Goal: Communication & Community: Answer question/provide support

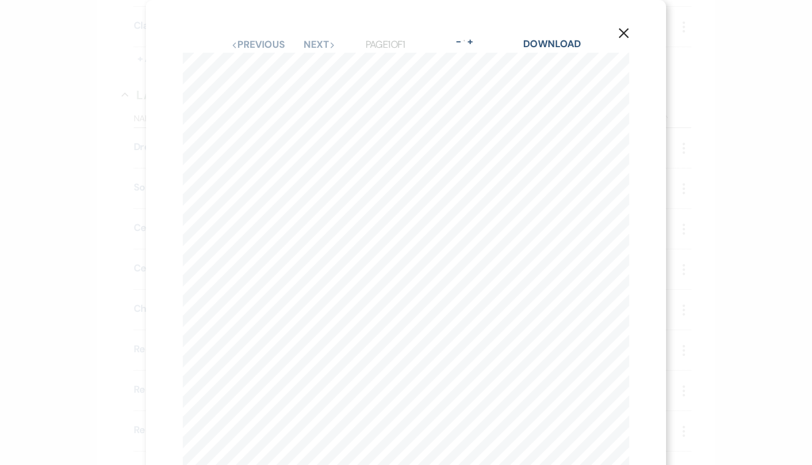
click at [625, 32] on use "button" at bounding box center [624, 33] width 10 height 10
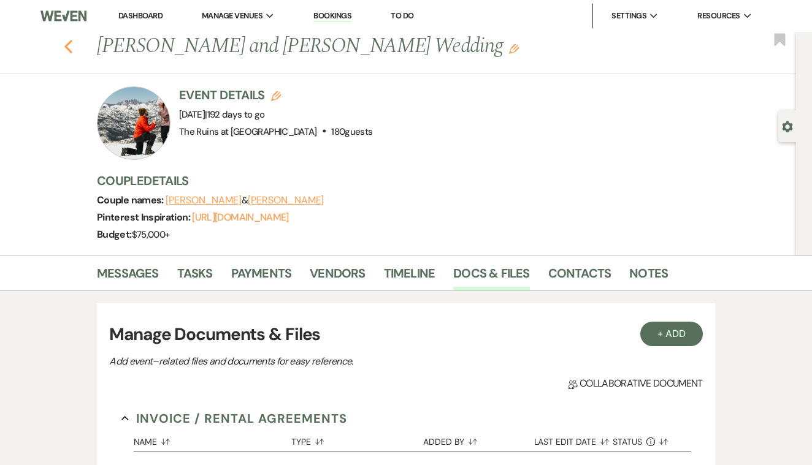
click at [72, 43] on icon "Previous" at bounding box center [68, 46] width 9 height 15
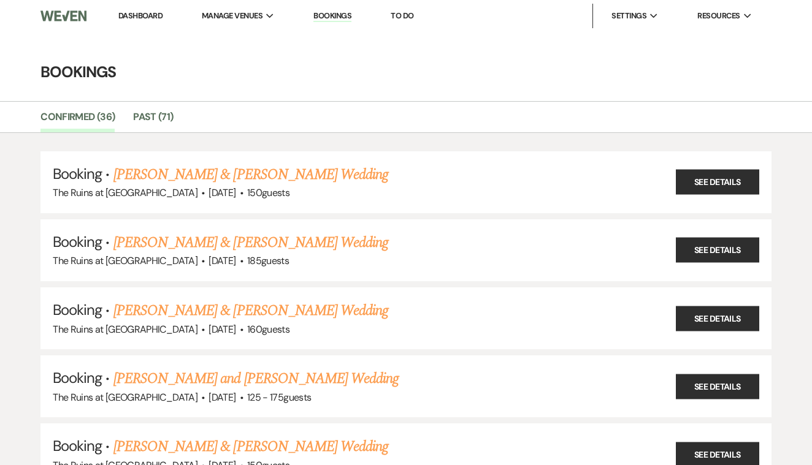
scroll to position [386, 0]
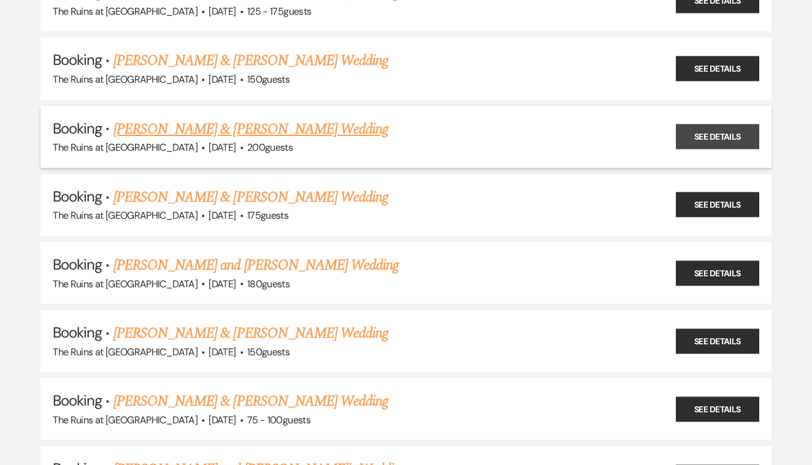
click at [690, 128] on link "See Details" at bounding box center [717, 136] width 83 height 25
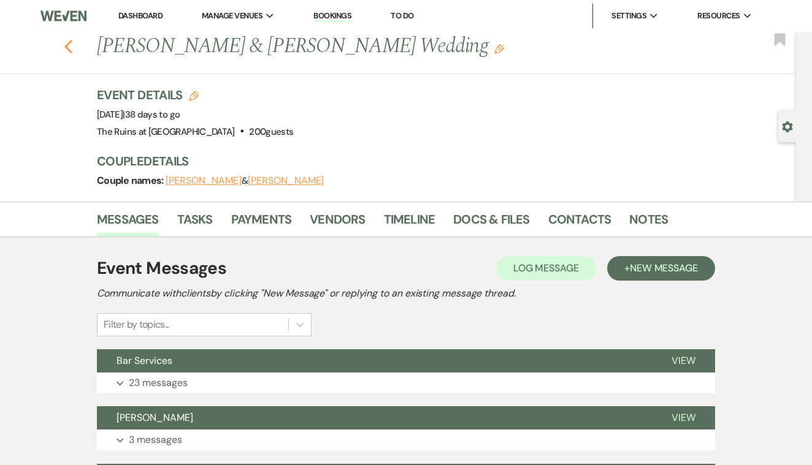
click at [68, 47] on icon "Previous" at bounding box center [68, 46] width 9 height 15
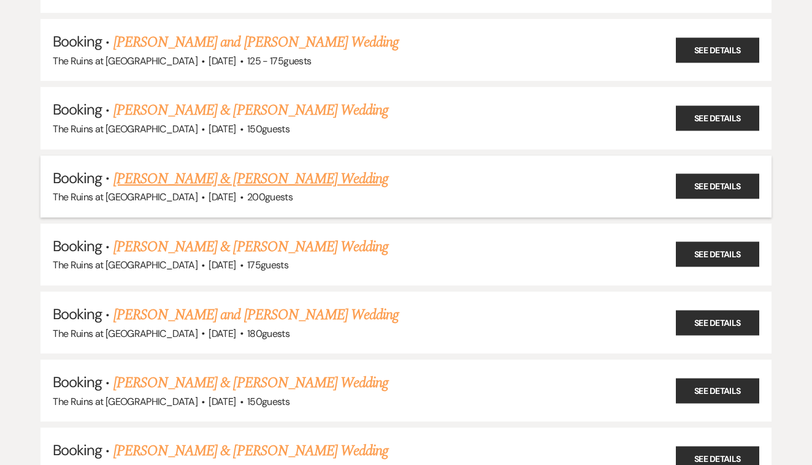
scroll to position [361, 0]
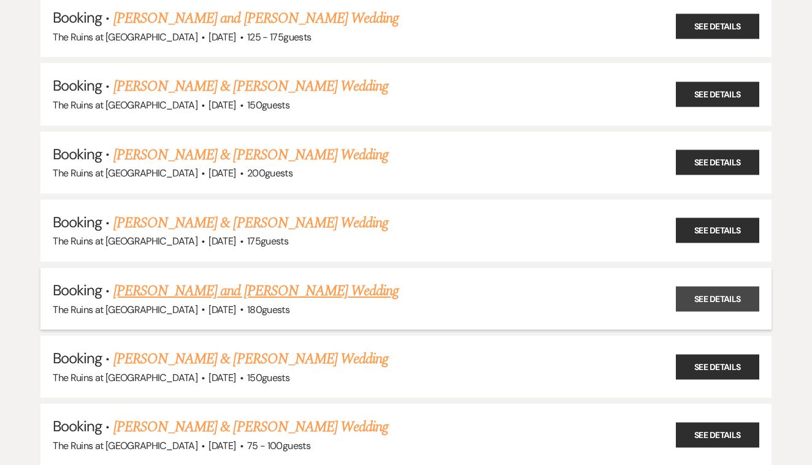
click at [690, 286] on link "See Details" at bounding box center [717, 298] width 83 height 25
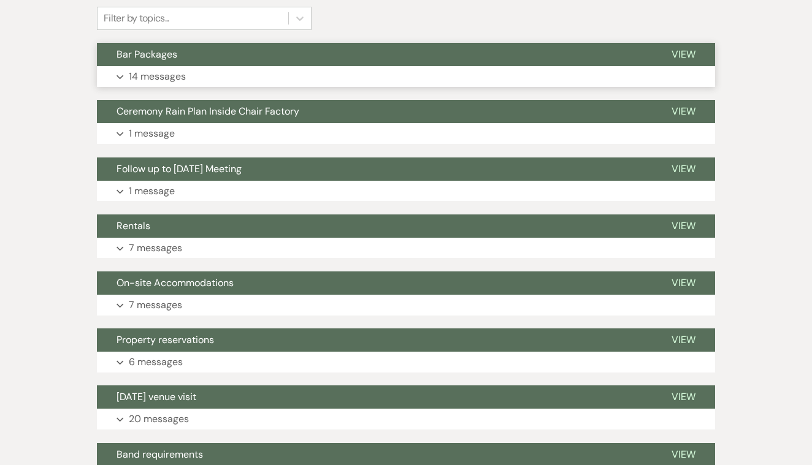
click at [681, 52] on span "View" at bounding box center [683, 54] width 24 height 13
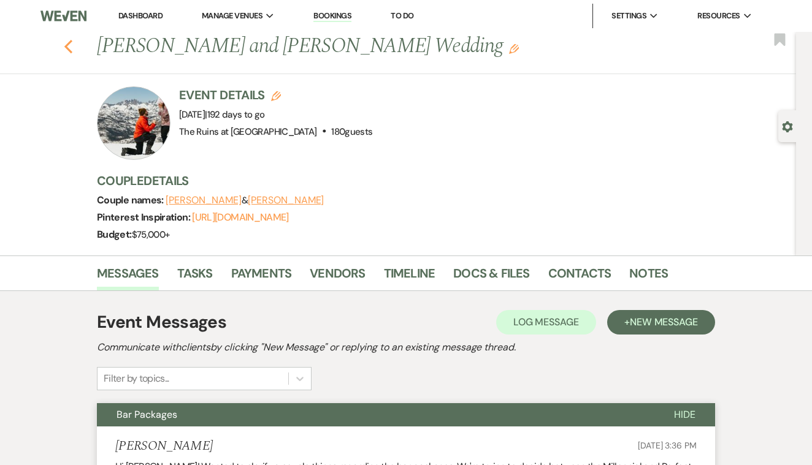
click at [71, 43] on icon "Previous" at bounding box center [68, 46] width 9 height 15
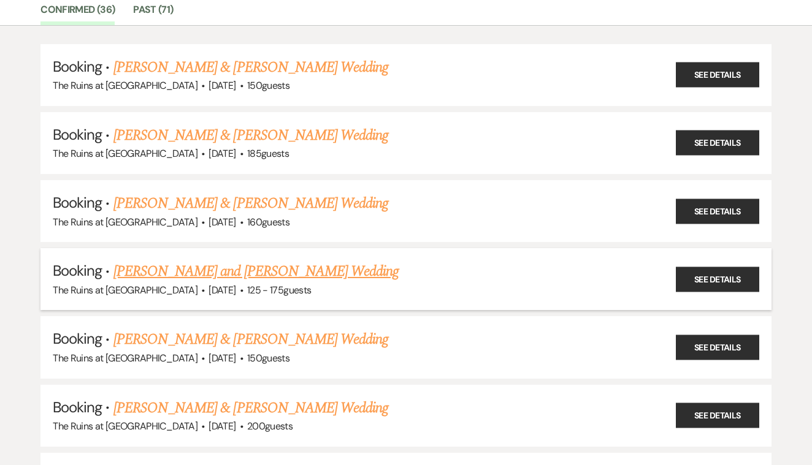
scroll to position [105, 0]
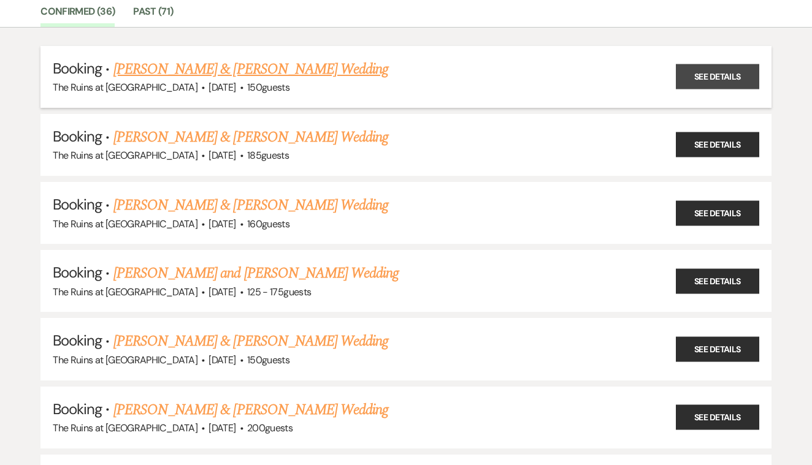
click at [689, 77] on link "See Details" at bounding box center [717, 76] width 83 height 25
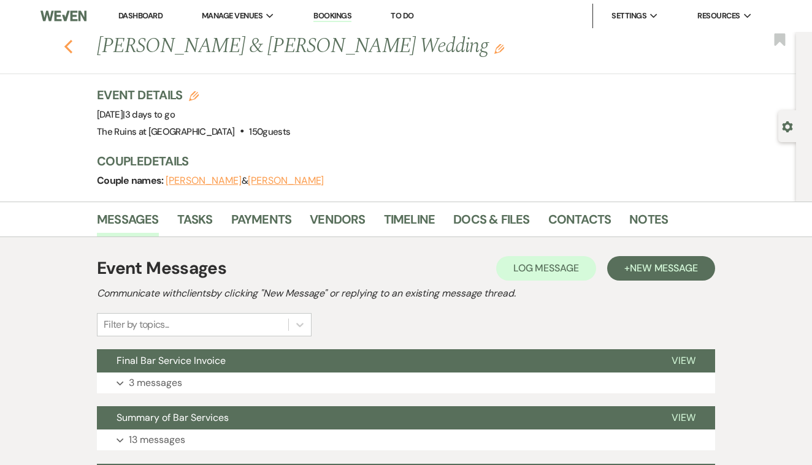
click at [66, 45] on use "button" at bounding box center [68, 46] width 8 height 13
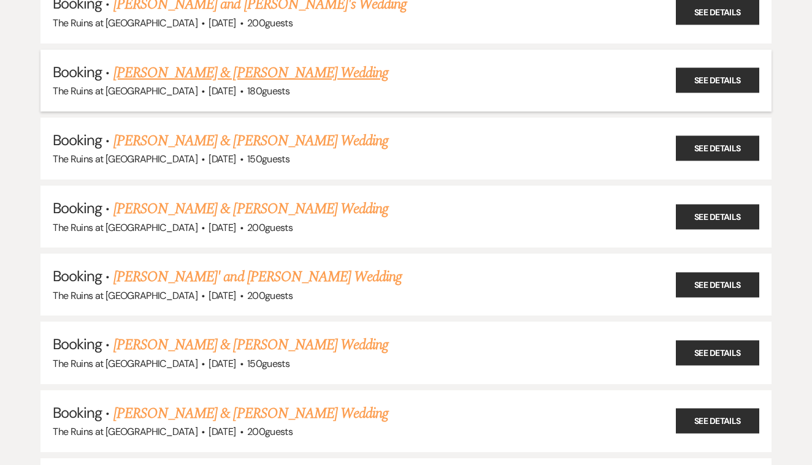
scroll to position [878, 0]
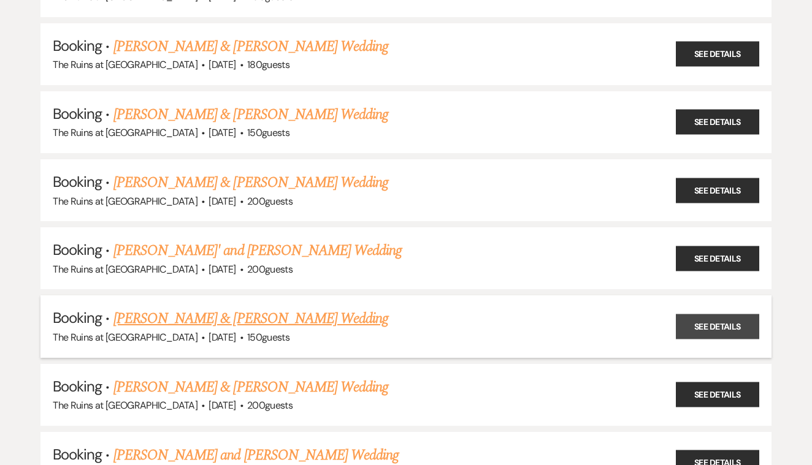
click at [685, 315] on link "See Details" at bounding box center [717, 327] width 83 height 25
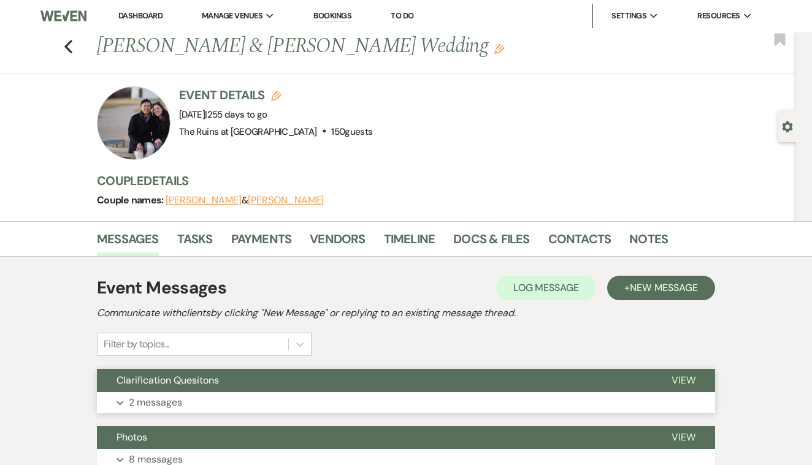
click at [681, 380] on span "View" at bounding box center [683, 380] width 24 height 13
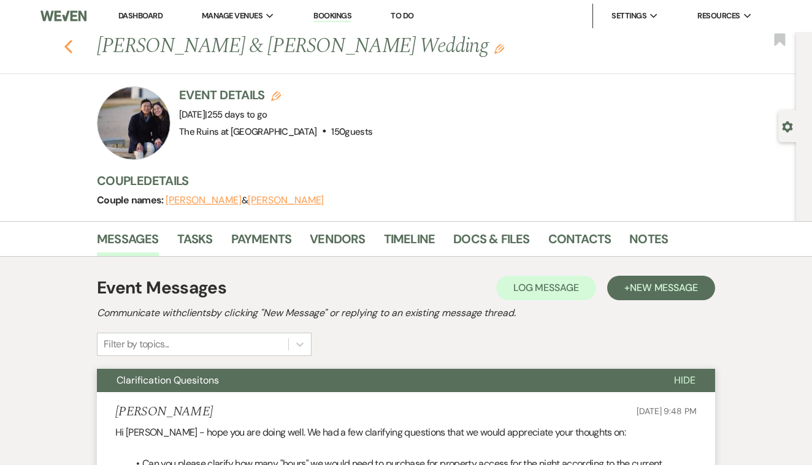
click at [67, 44] on use "button" at bounding box center [68, 46] width 8 height 13
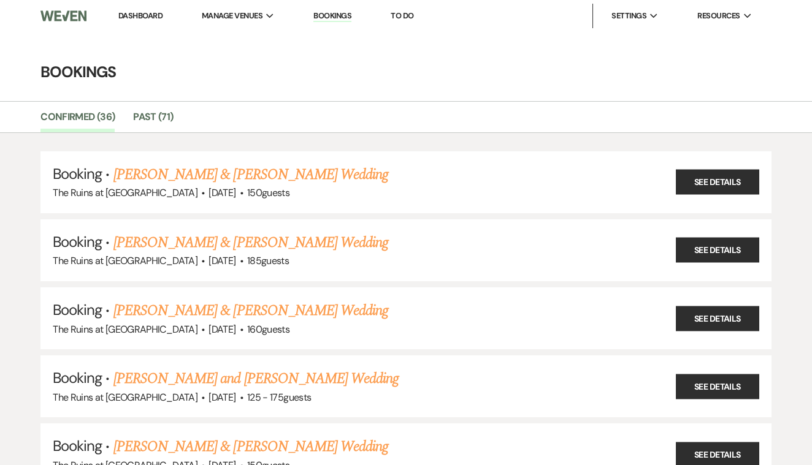
scroll to position [878, 0]
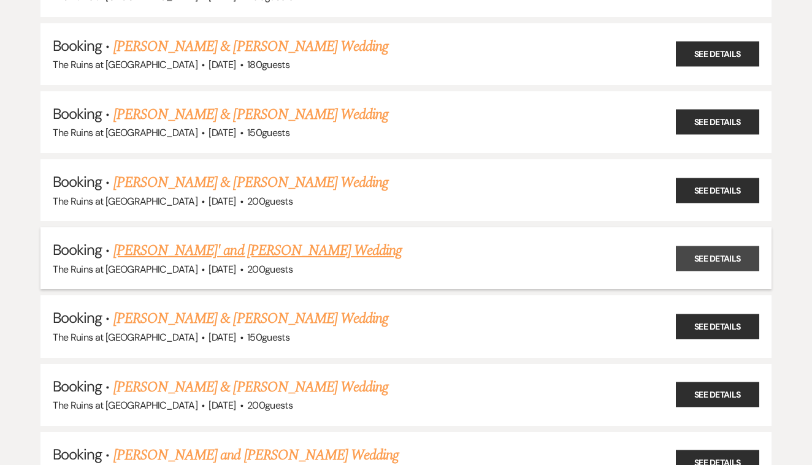
click at [685, 246] on link "See Details" at bounding box center [717, 258] width 83 height 25
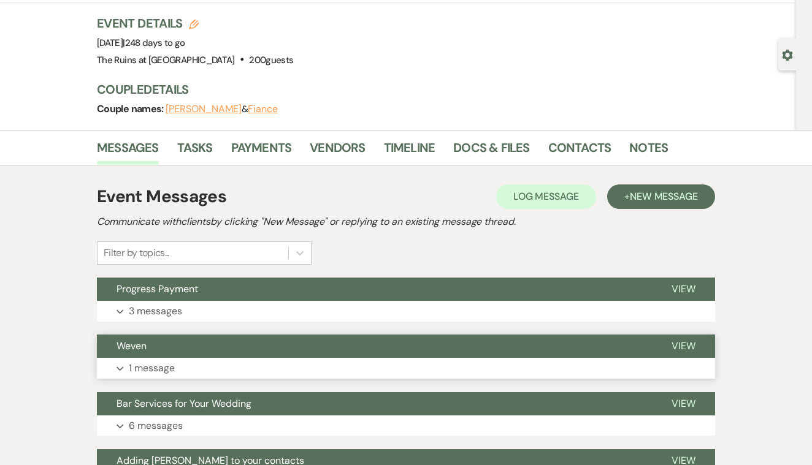
scroll to position [72, 0]
click at [676, 403] on span "View" at bounding box center [683, 403] width 24 height 13
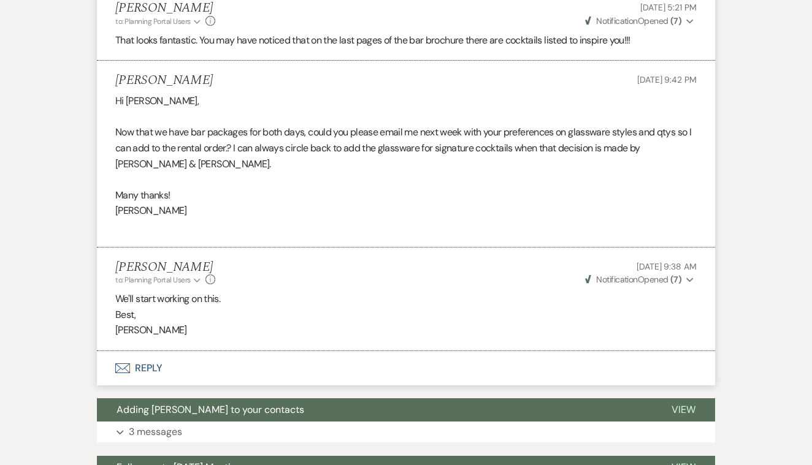
scroll to position [1072, 0]
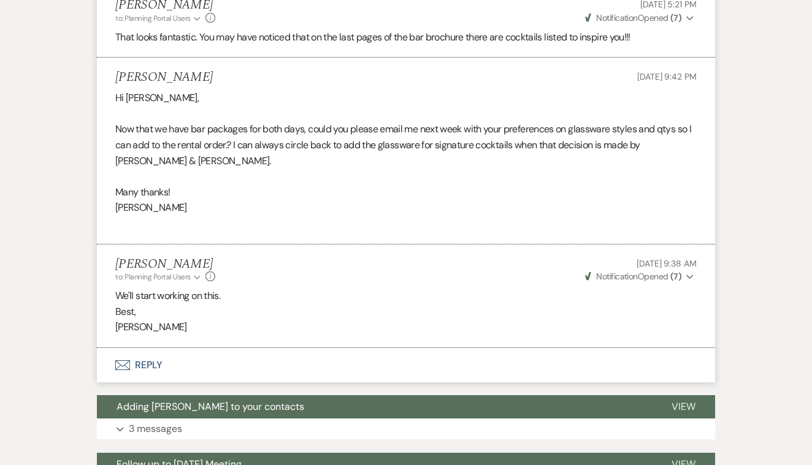
click at [153, 348] on button "Envelope Reply" at bounding box center [406, 365] width 618 height 34
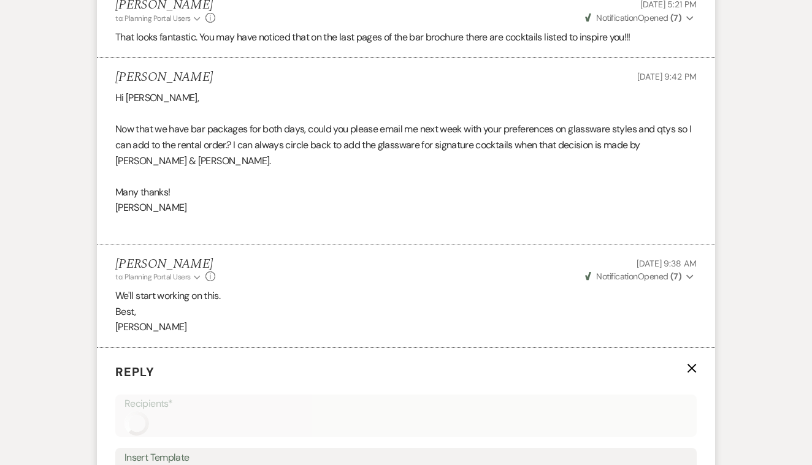
scroll to position [1351, 0]
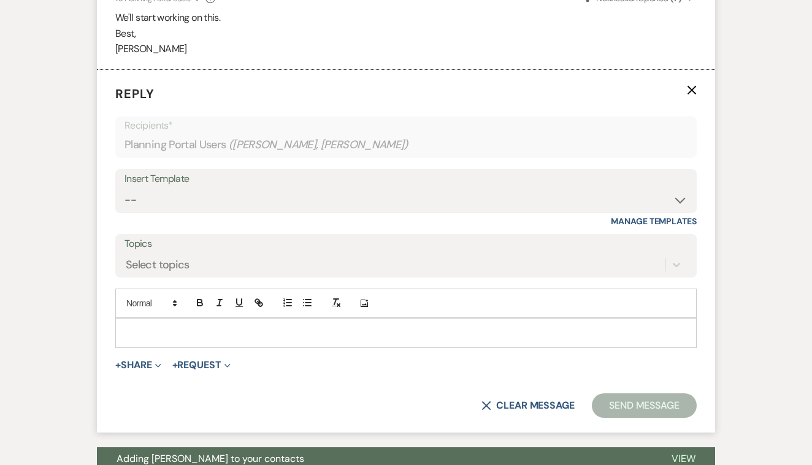
click at [164, 326] on p at bounding box center [406, 332] width 562 height 13
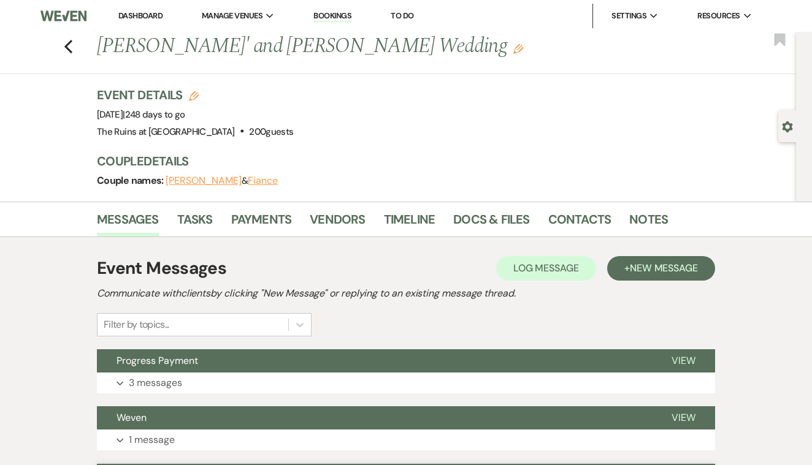
scroll to position [0, 0]
click at [560, 217] on link "Contacts" at bounding box center [579, 223] width 63 height 27
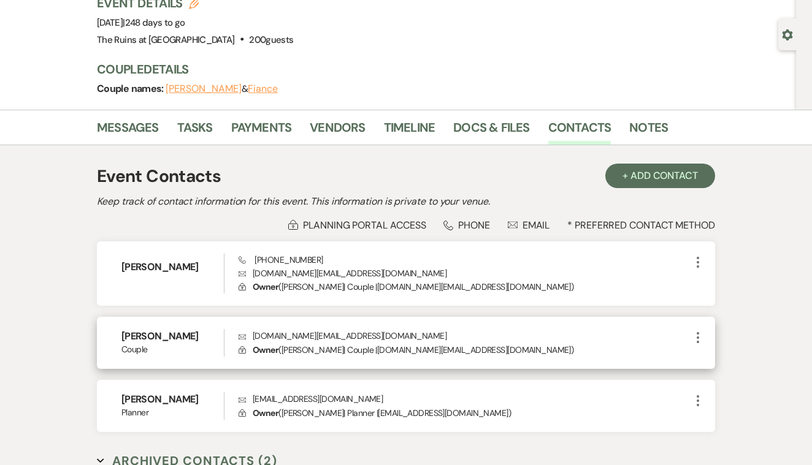
scroll to position [86, 0]
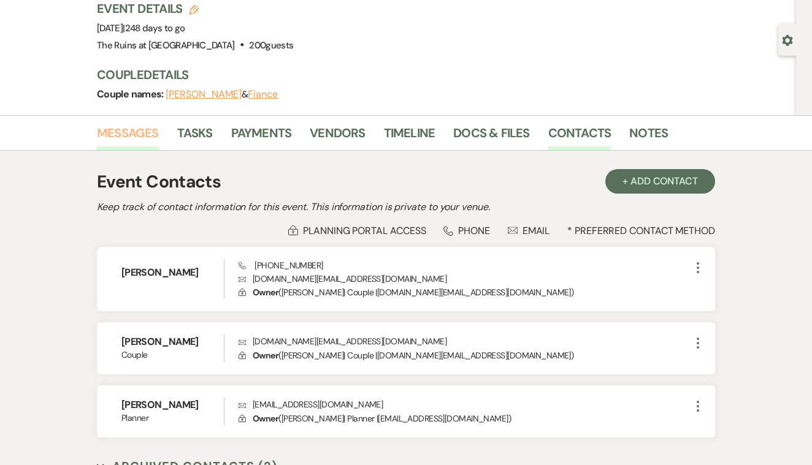
click at [150, 135] on link "Messages" at bounding box center [128, 136] width 62 height 27
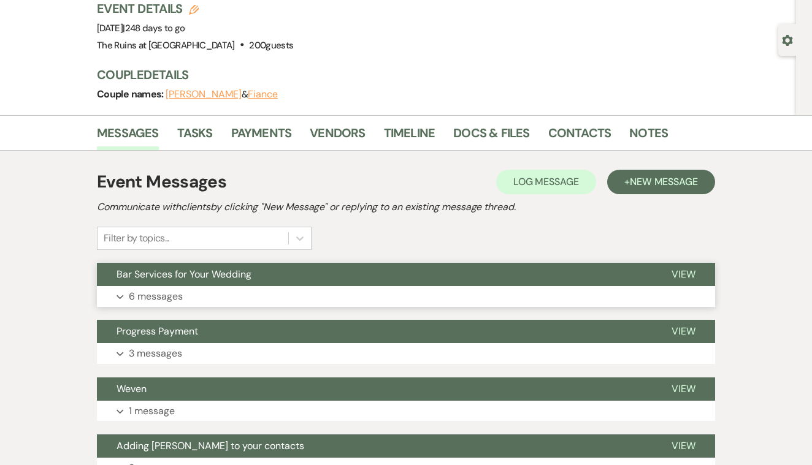
click at [679, 274] on span "View" at bounding box center [683, 274] width 24 height 13
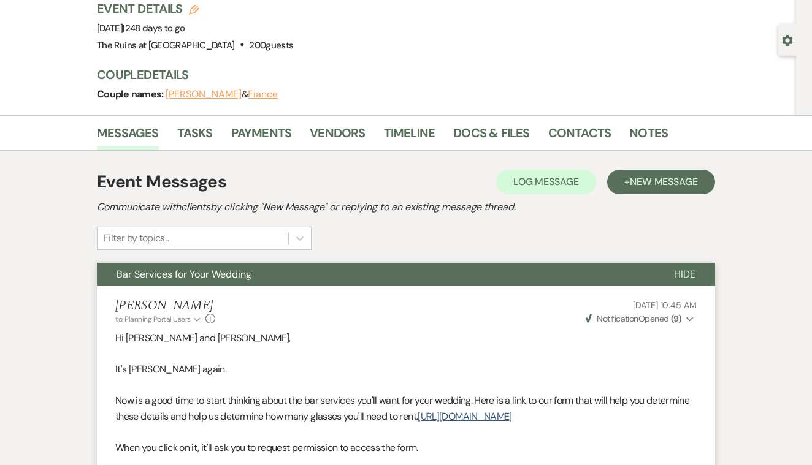
scroll to position [1249, 0]
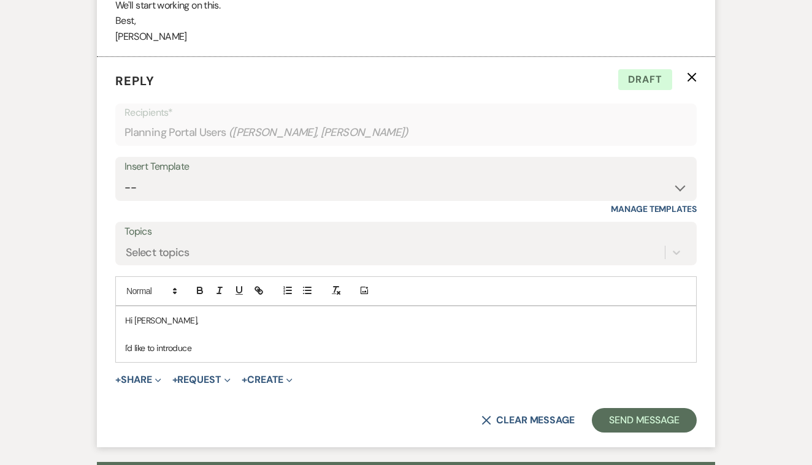
click at [156, 314] on p "Hi [PERSON_NAME]," at bounding box center [406, 320] width 562 height 13
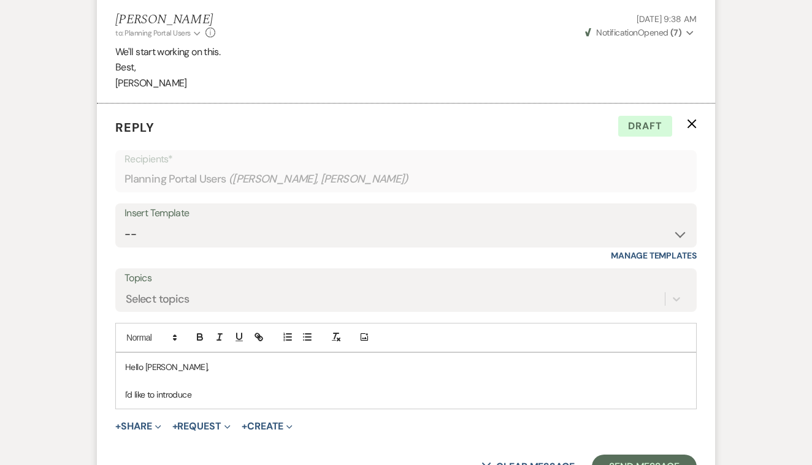
scroll to position [1204, 0]
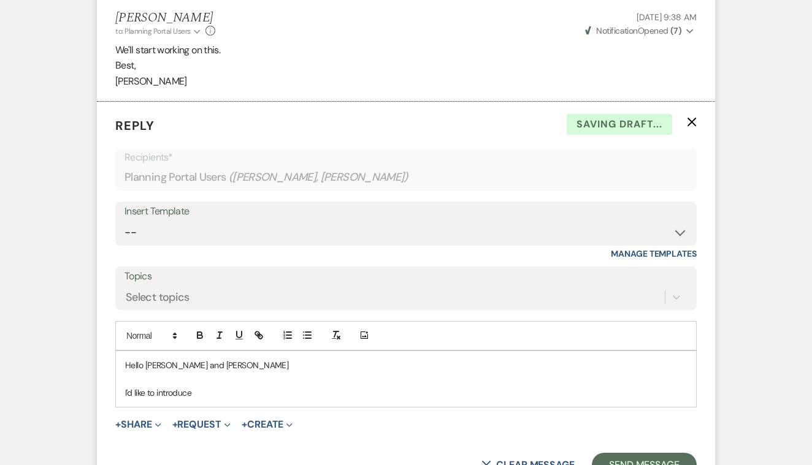
click at [202, 386] on p "I'd like to introduce" at bounding box center [406, 392] width 562 height 13
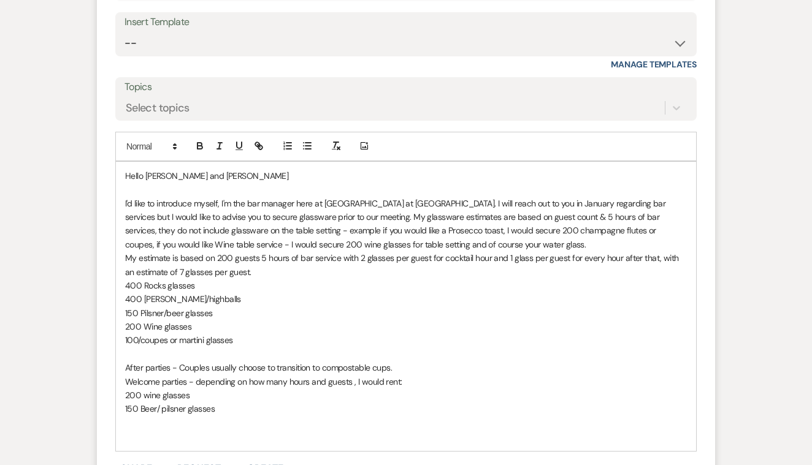
scroll to position [1397, 0]
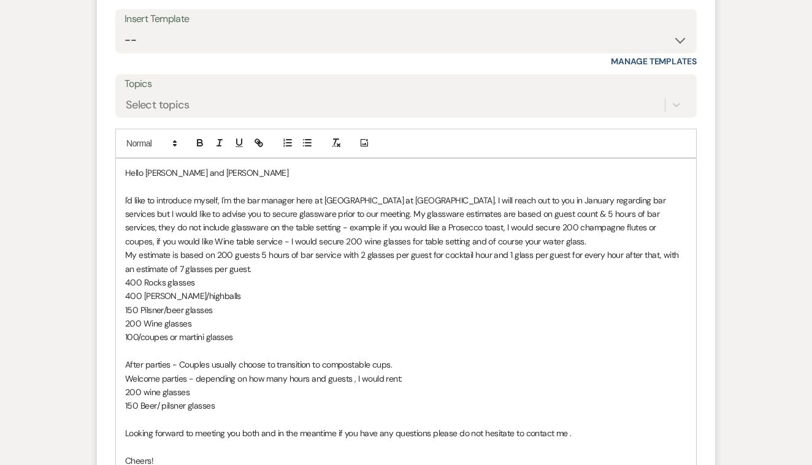
click at [425, 194] on p "I'd like to introduce myself, I'm the bar manager here at [GEOGRAPHIC_DATA] at …" at bounding box center [406, 221] width 562 height 55
click at [458, 194] on p "I'd like to introduce myself, I'm the bar manager here at [GEOGRAPHIC_DATA] at …" at bounding box center [406, 221] width 562 height 55
click at [172, 248] on p "My estimate is based on 200 guests 5 hours of bar service with 2 glasses per gu…" at bounding box center [406, 262] width 562 height 28
click at [141, 317] on p "200 Wine glasses" at bounding box center [406, 323] width 562 height 13
click at [140, 289] on p "400 [PERSON_NAME]/highballs" at bounding box center [406, 295] width 562 height 13
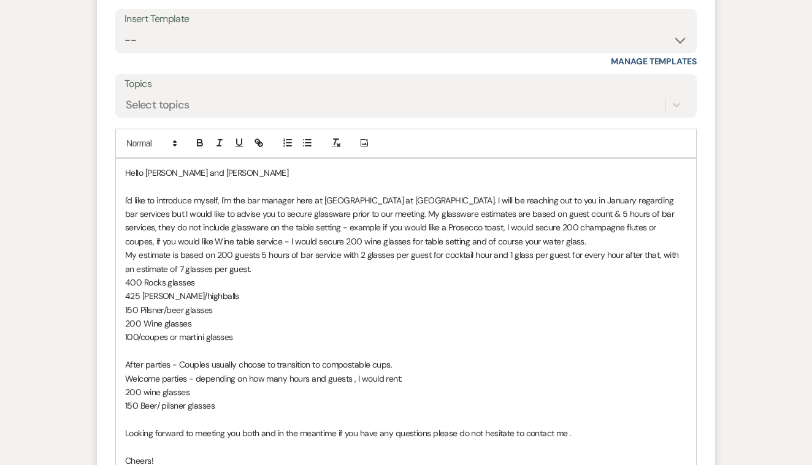
click at [141, 276] on p "400 Rocks glasses" at bounding box center [406, 282] width 562 height 13
click at [138, 330] on p "100/coupes or martini glasses" at bounding box center [406, 336] width 562 height 13
click at [239, 330] on p "150 /coupes or martini glasses" at bounding box center [406, 336] width 562 height 13
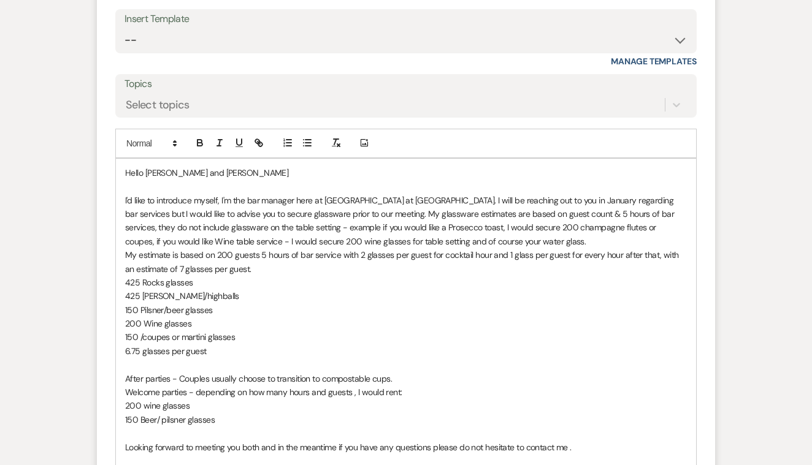
click at [247, 249] on p "My estimate is based on 200 guests 5 hours of bar service with 2 glasses per gu…" at bounding box center [406, 262] width 562 height 28
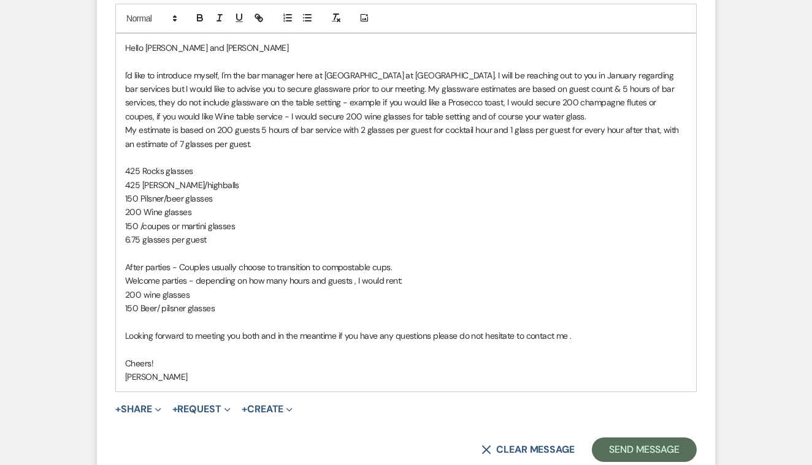
scroll to position [1524, 0]
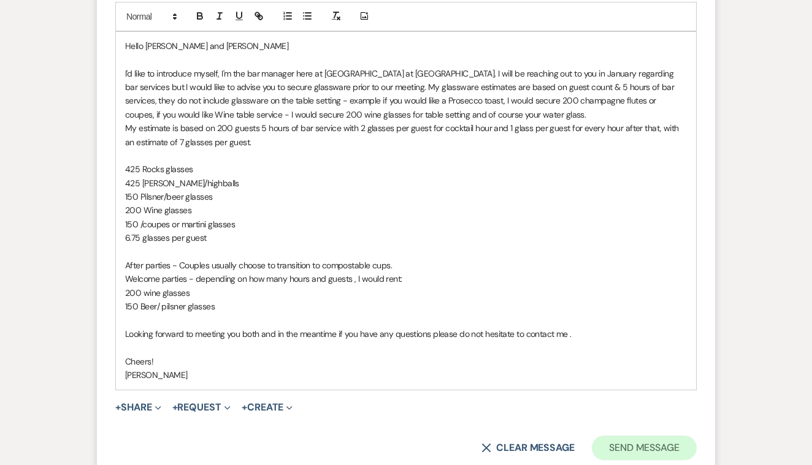
click at [651, 436] on button "Send Message" at bounding box center [644, 448] width 105 height 25
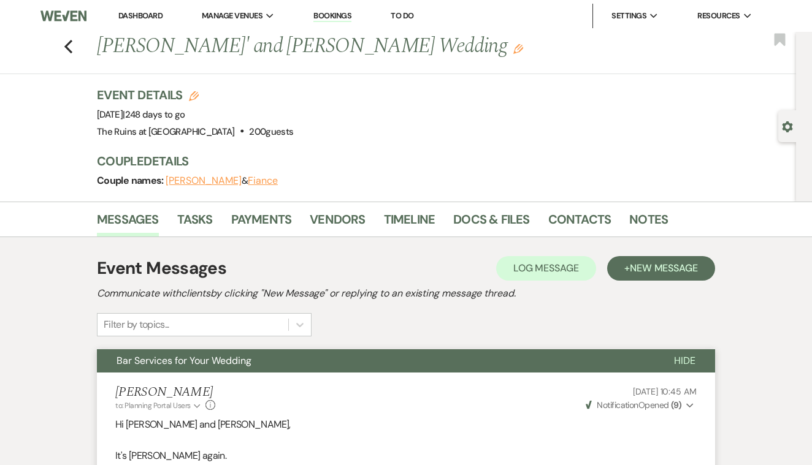
scroll to position [0, 0]
click at [69, 48] on use "button" at bounding box center [68, 46] width 8 height 13
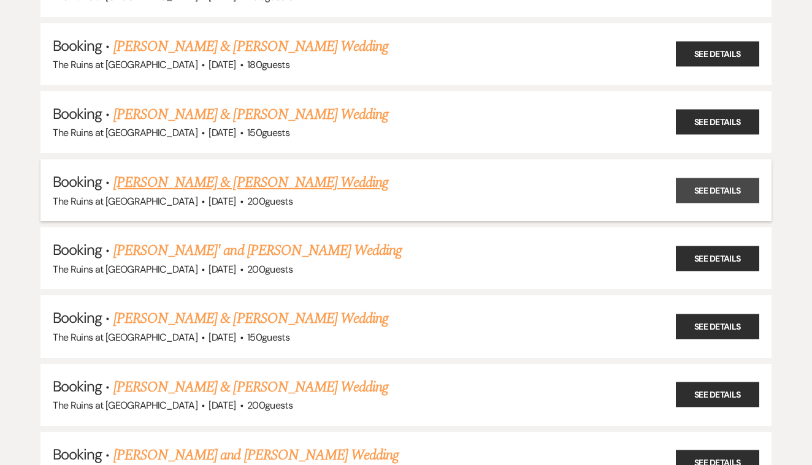
click at [689, 178] on link "See Details" at bounding box center [717, 190] width 83 height 25
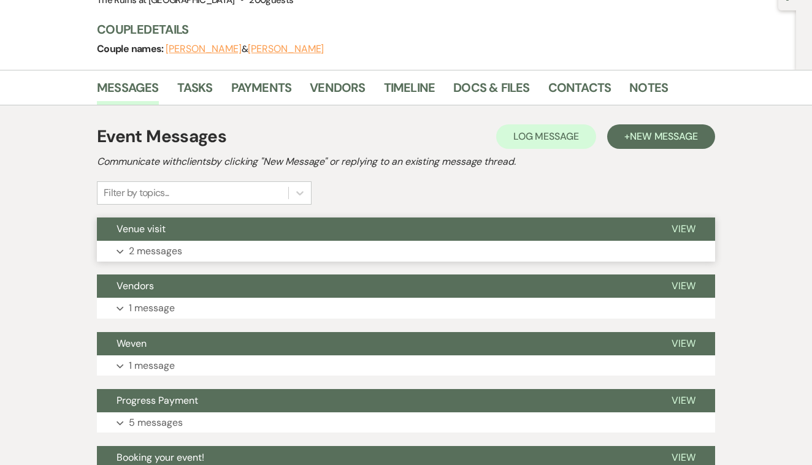
scroll to position [121, 0]
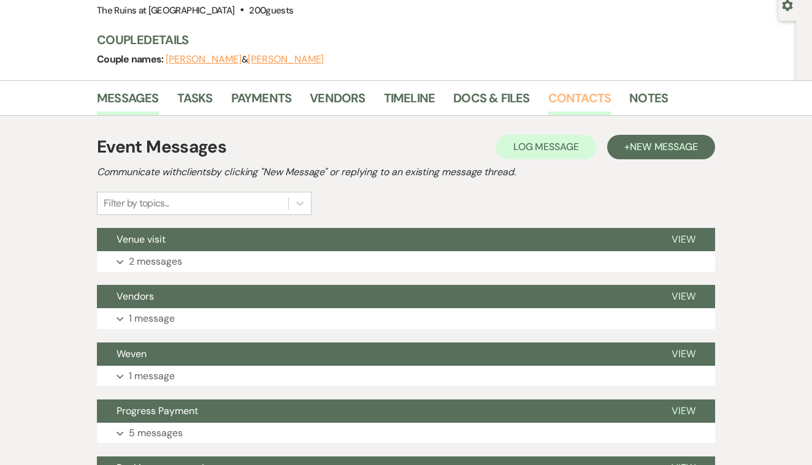
click at [565, 94] on link "Contacts" at bounding box center [579, 101] width 63 height 27
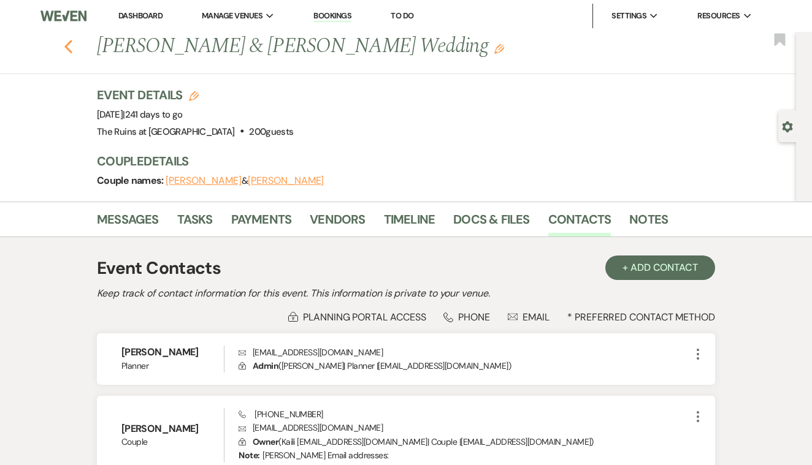
click at [69, 48] on use "button" at bounding box center [68, 46] width 8 height 13
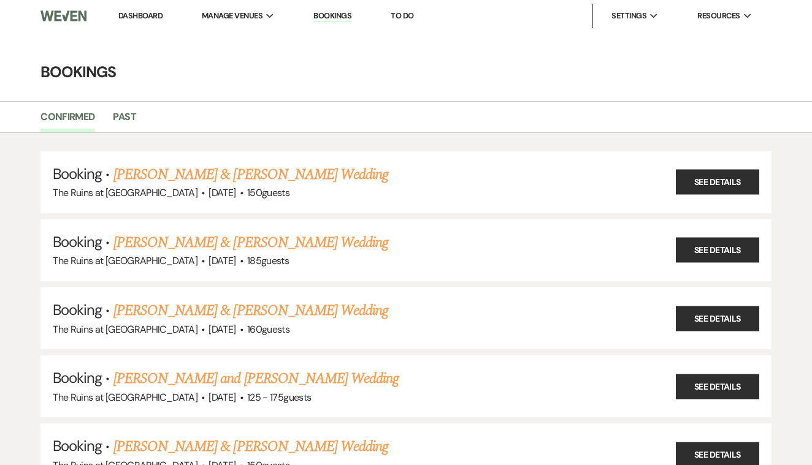
scroll to position [878, 0]
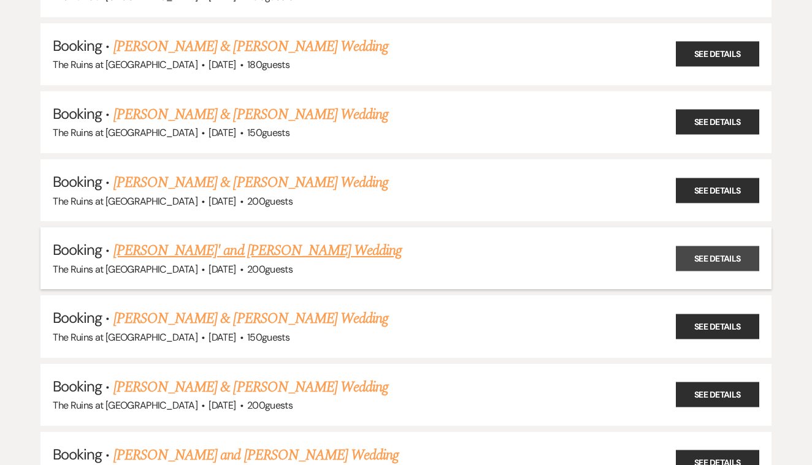
click at [695, 246] on link "See Details" at bounding box center [717, 258] width 83 height 25
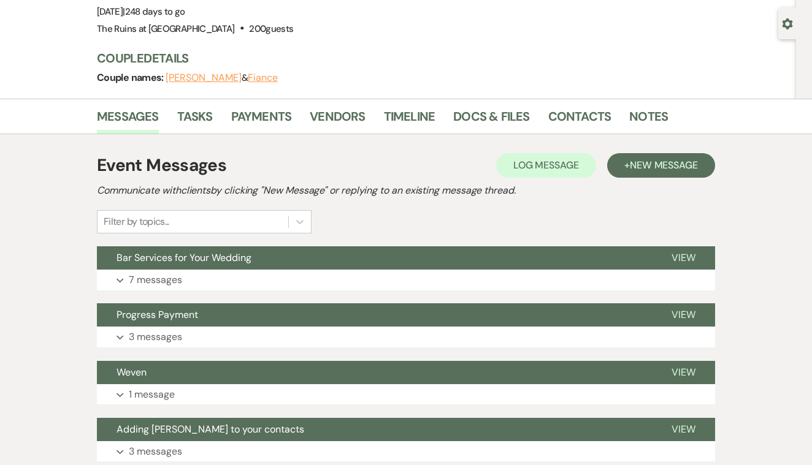
scroll to position [111, 0]
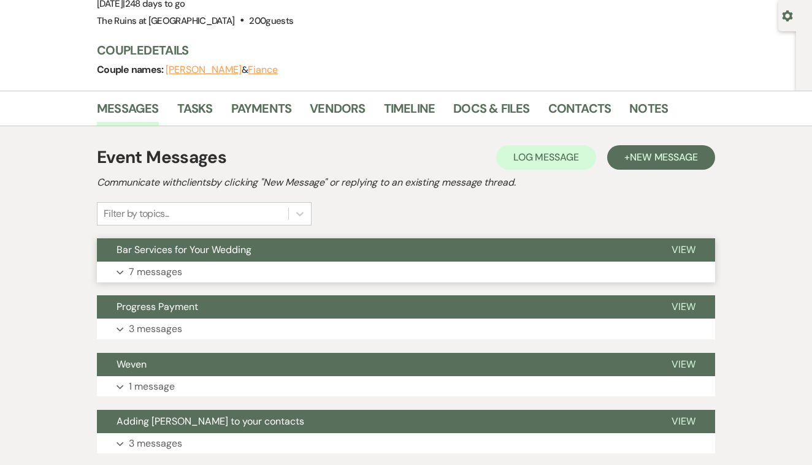
click at [673, 248] on span "View" at bounding box center [683, 249] width 24 height 13
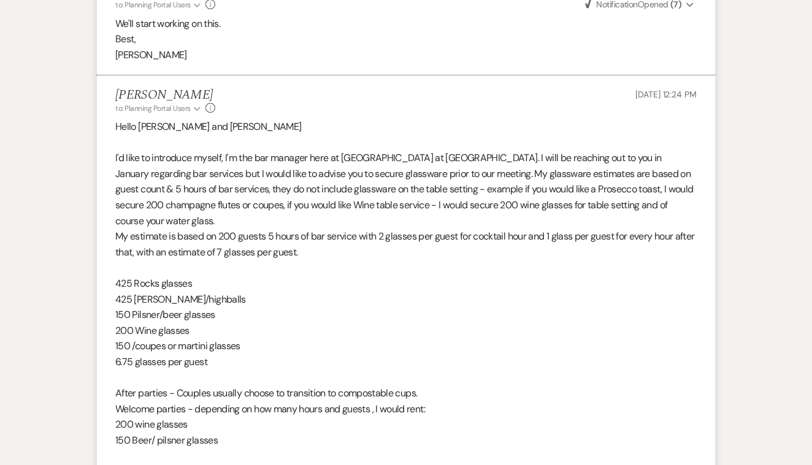
scroll to position [1231, 0]
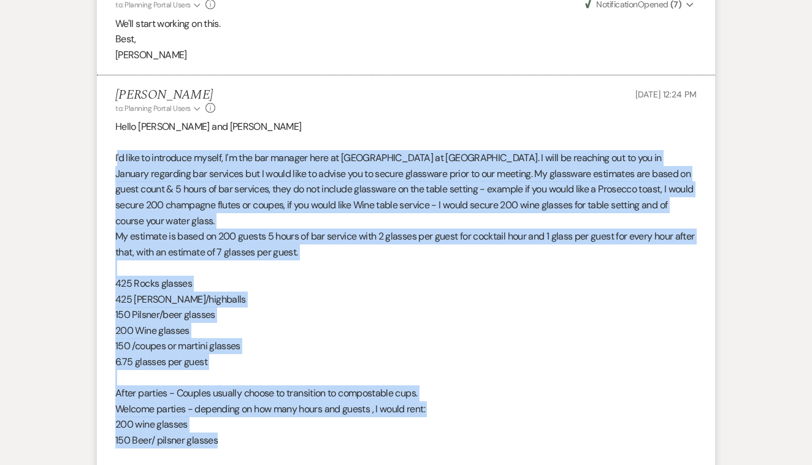
drag, startPoint x: 117, startPoint y: 137, endPoint x: 433, endPoint y: 399, distance: 411.0
click at [433, 399] on div "Hello [PERSON_NAME] and [PERSON_NAME] I'd like to introduce myself, I'm the bar…" at bounding box center [405, 323] width 581 height 408
copy div "'d like to introduce myself, I'm the bar manager here at The Ruins at [GEOGRAPH…"
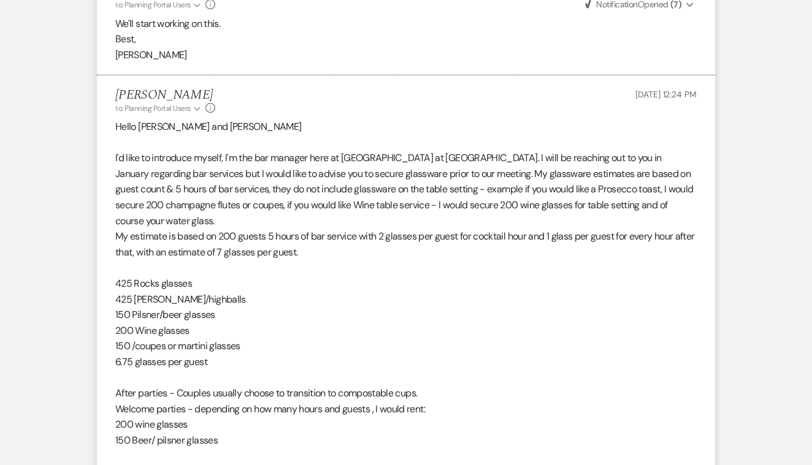
click at [24, 102] on div "Messages Tasks Payments Vendors Timeline Docs & Files Contacts Notes Event Mess…" at bounding box center [406, 96] width 812 height 2250
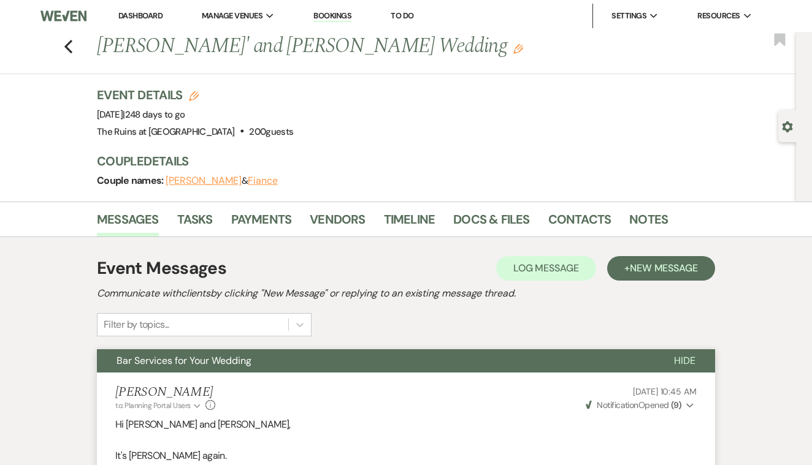
scroll to position [0, 0]
click at [69, 44] on use "button" at bounding box center [68, 46] width 8 height 13
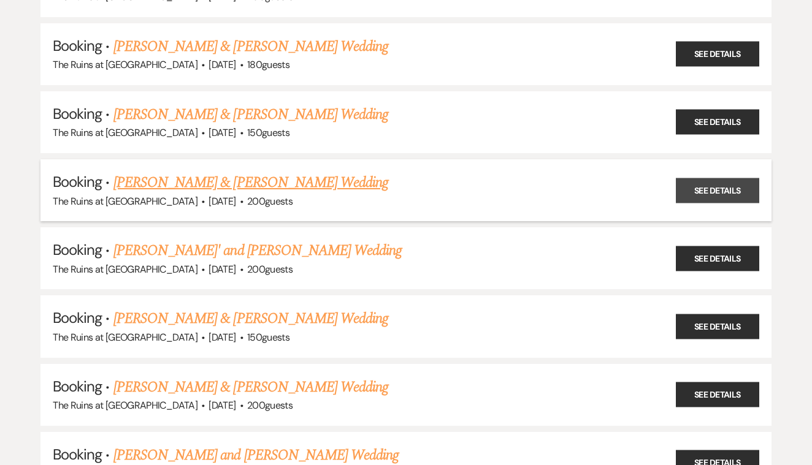
click at [708, 178] on link "See Details" at bounding box center [717, 190] width 83 height 25
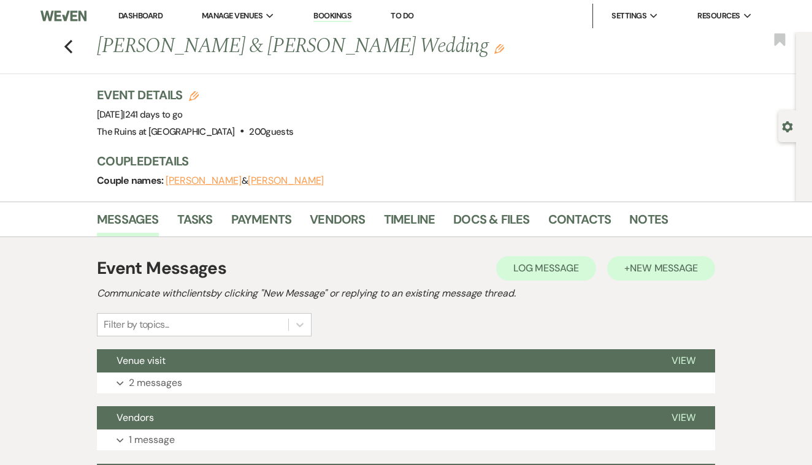
click at [651, 264] on span "New Message" at bounding box center [664, 268] width 68 height 13
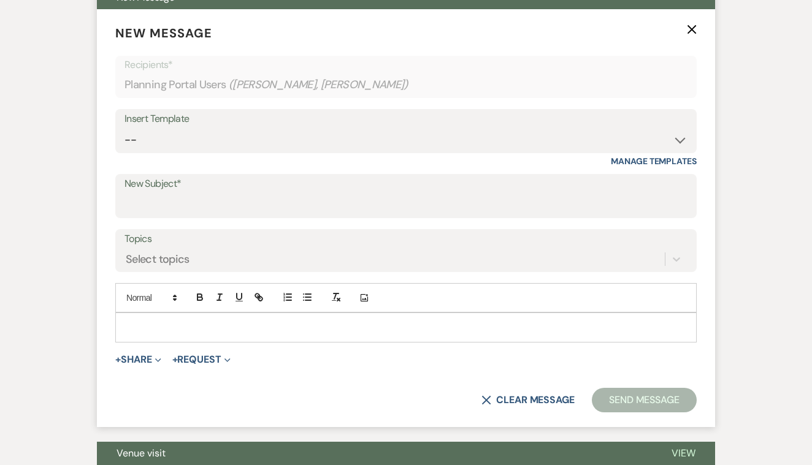
scroll to position [380, 0]
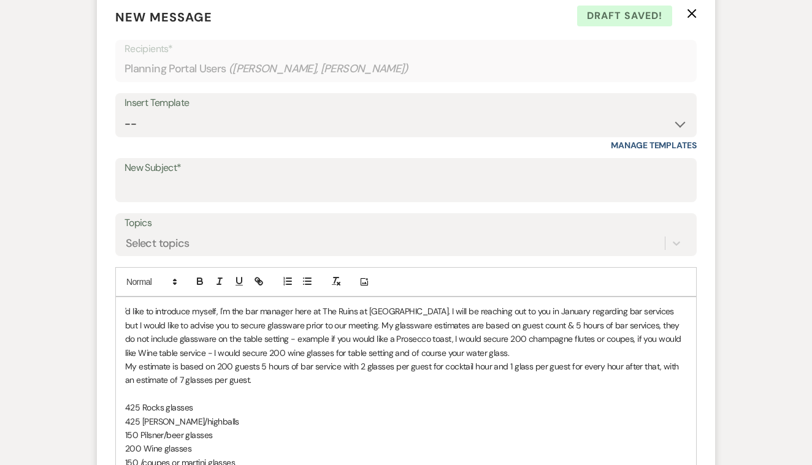
click at [158, 174] on label "New Subject*" at bounding box center [405, 168] width 563 height 18
click at [158, 177] on input "New Subject*" at bounding box center [405, 189] width 563 height 24
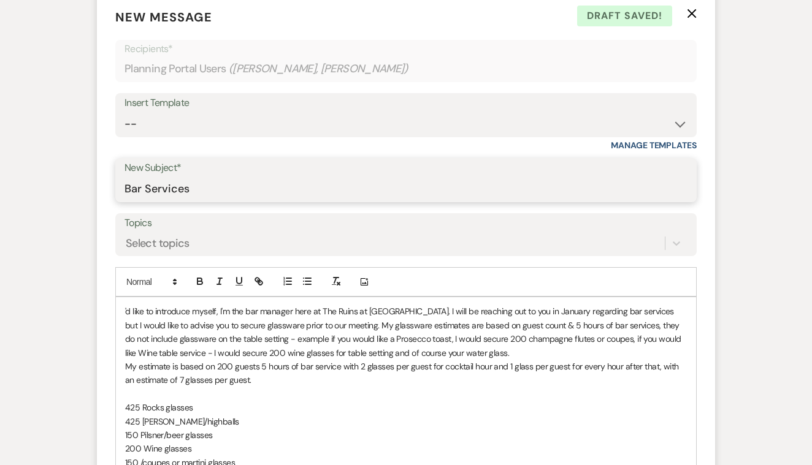
type input "Bar Services"
click at [127, 299] on div "'d like to introduce myself, I'm the bar manager here at The Ruins at [GEOGRAPH…" at bounding box center [406, 434] width 580 height 275
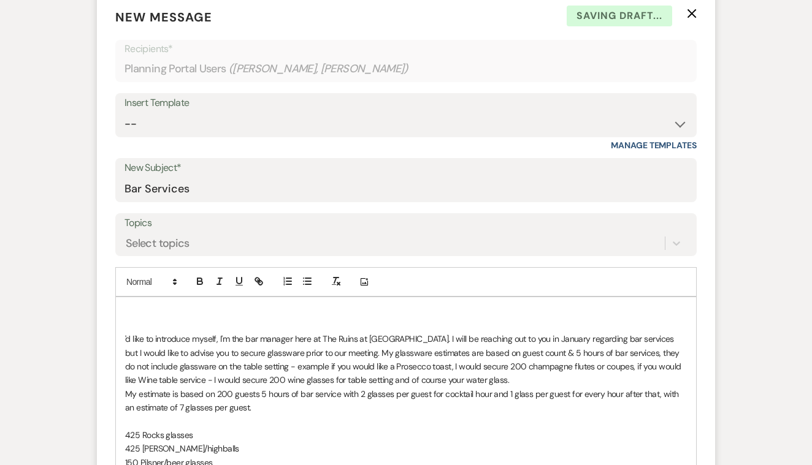
click at [129, 308] on p at bounding box center [406, 311] width 562 height 13
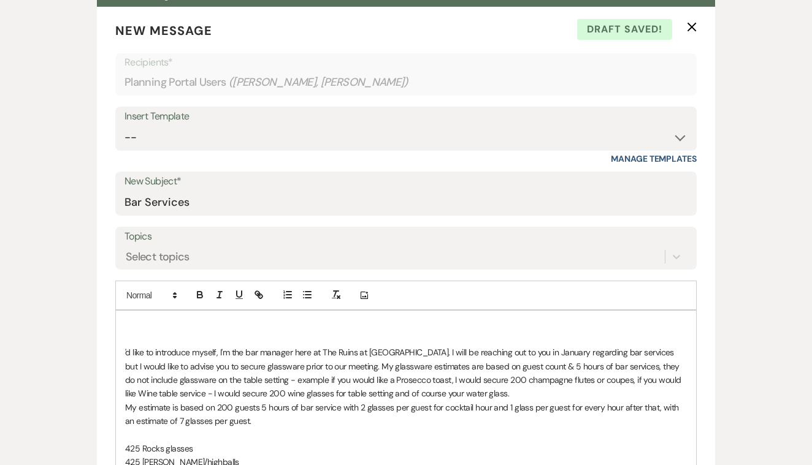
scroll to position [367, 0]
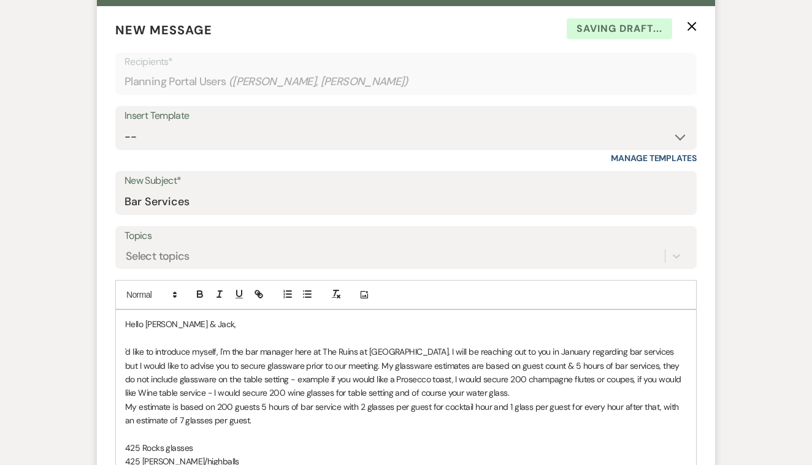
click at [124, 349] on div "Hello [PERSON_NAME] & [PERSON_NAME], 'd like to introduce myself, I'm the bar m…" at bounding box center [406, 461] width 580 height 303
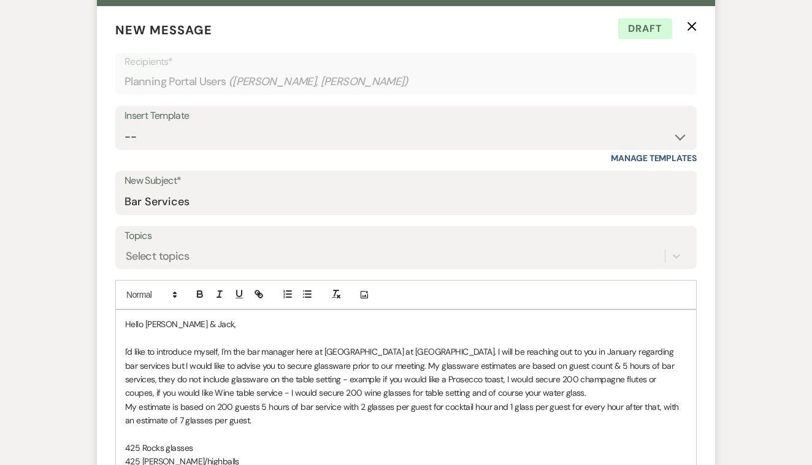
click at [323, 364] on span "I'd like to introduce myself, I'm the bar manager here at [GEOGRAPHIC_DATA] at …" at bounding box center [400, 372] width 551 height 52
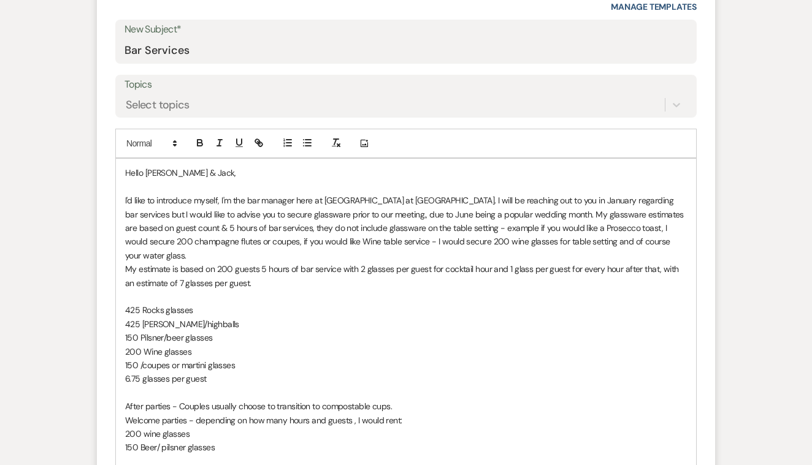
scroll to position [519, 0]
click at [221, 440] on p "150 Beer/ pilsner glasses" at bounding box center [406, 446] width 562 height 13
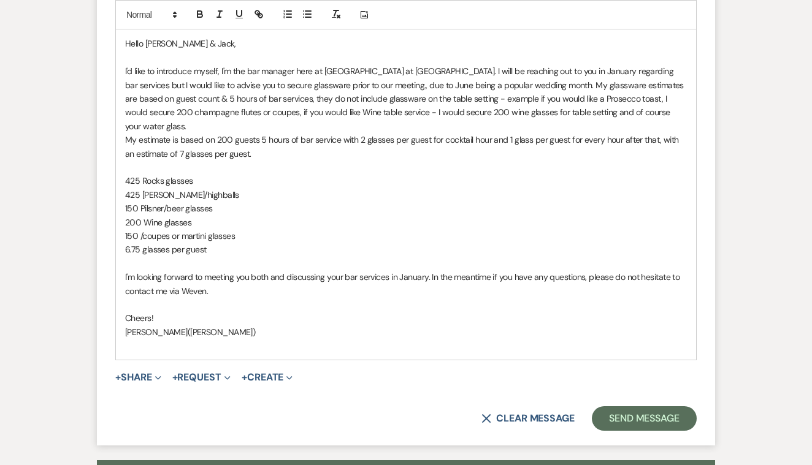
scroll to position [663, 0]
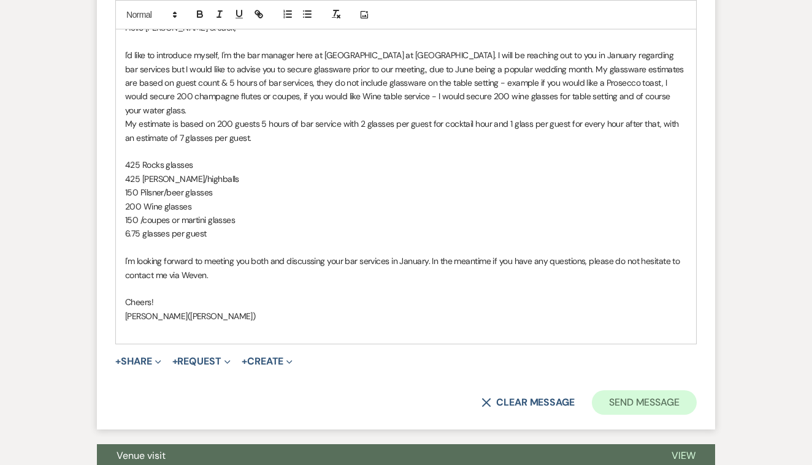
click at [633, 391] on button "Send Message" at bounding box center [644, 403] width 105 height 25
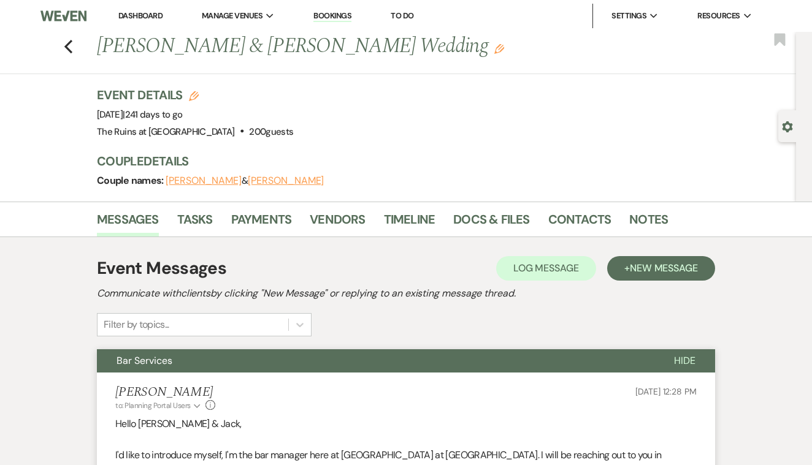
scroll to position [0, 0]
click at [68, 47] on icon "Previous" at bounding box center [68, 46] width 9 height 15
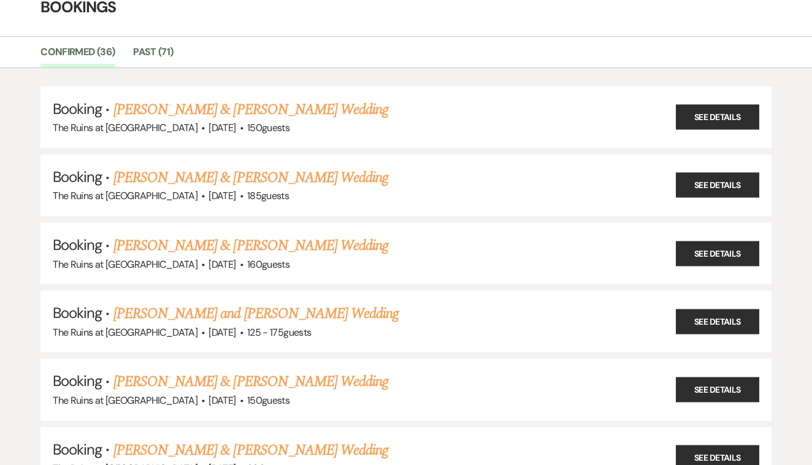
scroll to position [66, 0]
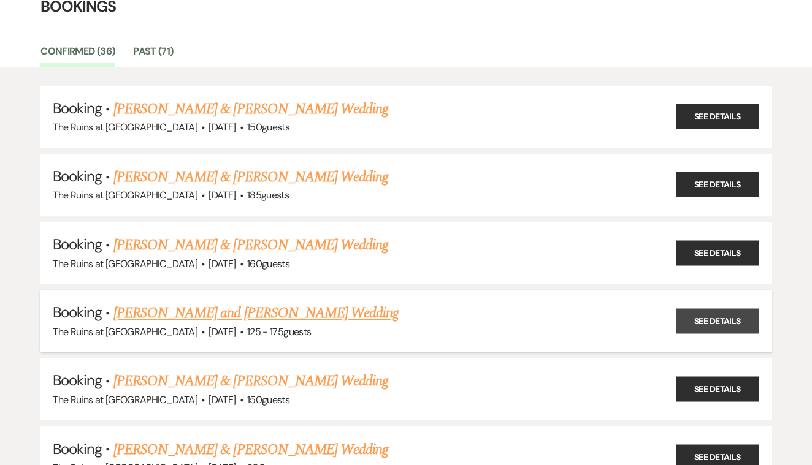
click at [704, 313] on link "See Details" at bounding box center [717, 320] width 83 height 25
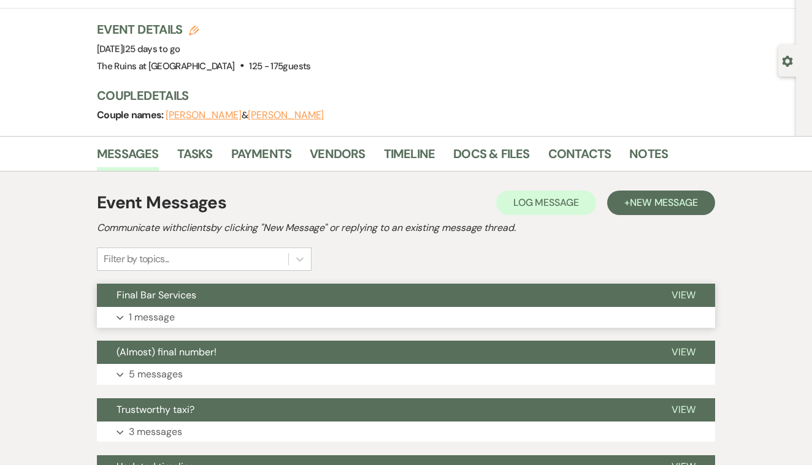
click at [682, 297] on span "View" at bounding box center [683, 295] width 24 height 13
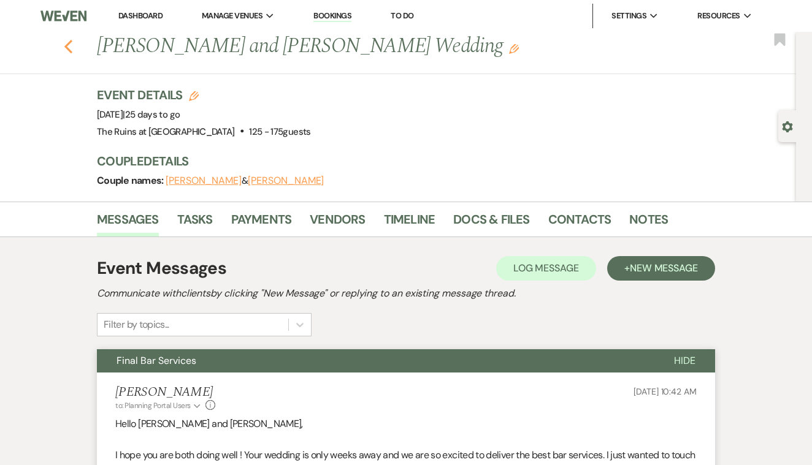
click at [64, 44] on icon "Previous" at bounding box center [68, 46] width 9 height 15
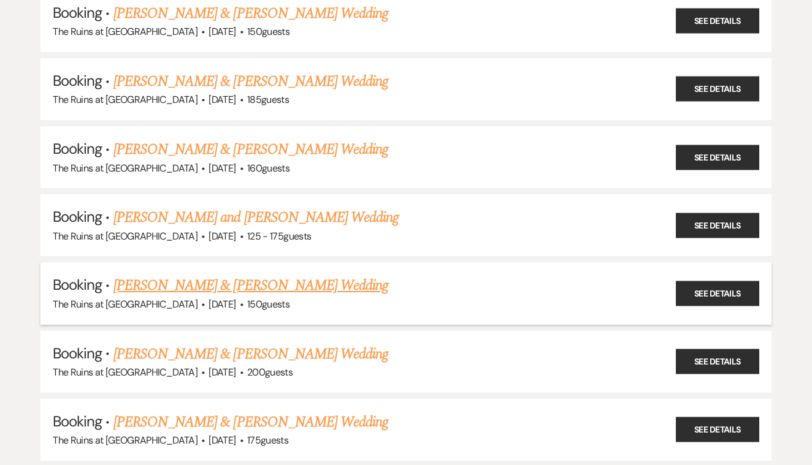
scroll to position [170, 0]
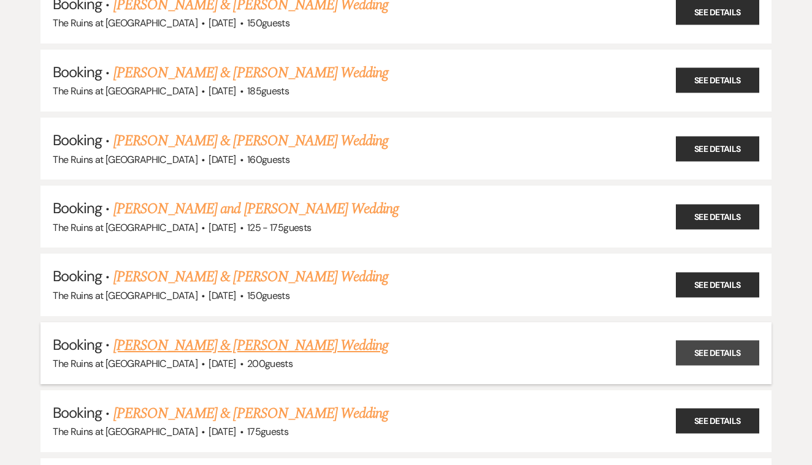
click at [687, 347] on link "See Details" at bounding box center [717, 353] width 83 height 25
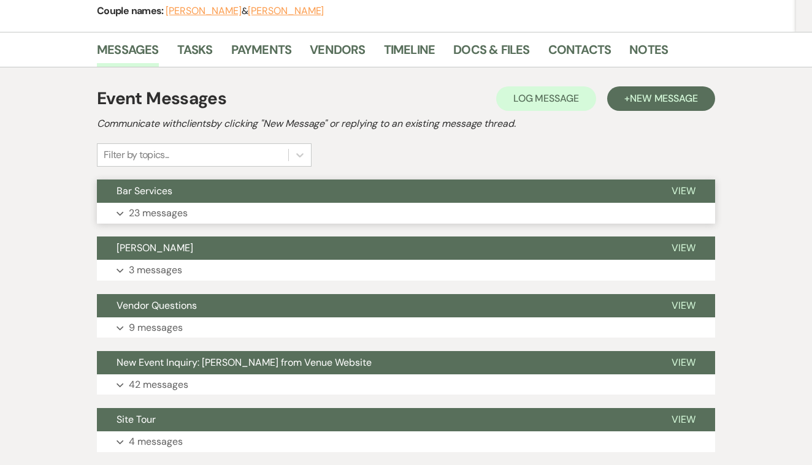
click at [676, 189] on span "View" at bounding box center [683, 191] width 24 height 13
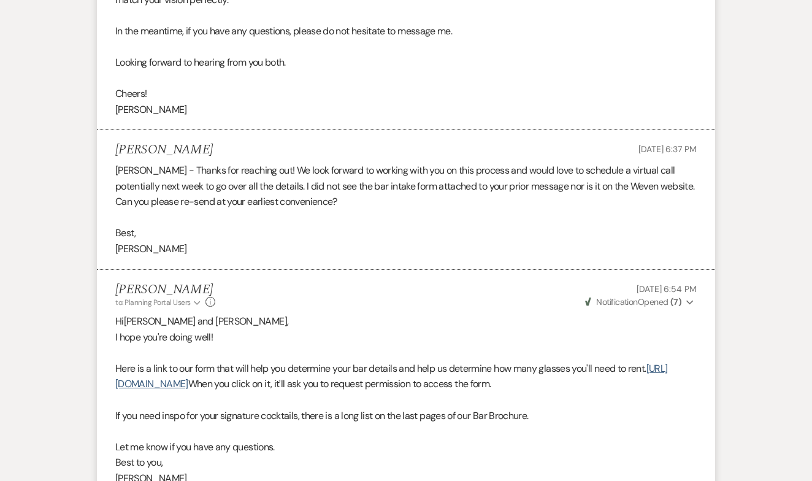
scroll to position [446, 0]
